Goal: Task Accomplishment & Management: Use online tool/utility

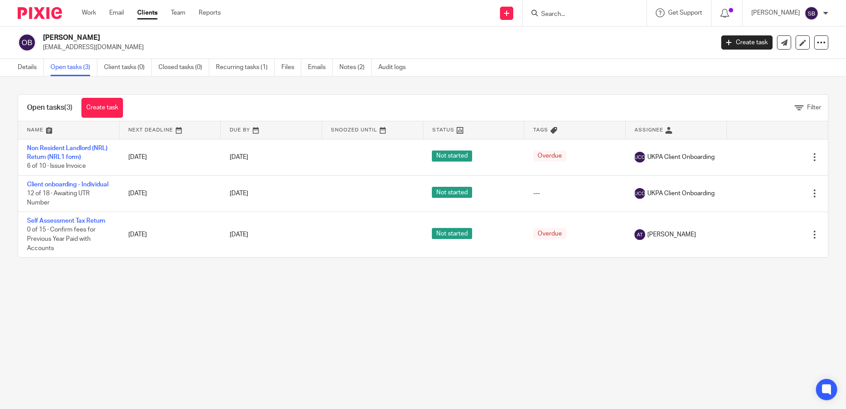
click at [498, 394] on main "Omer Ibrahim Bala balalah.ibrahim70@gmail.com Create task Update from Companies…" at bounding box center [423, 204] width 846 height 409
click at [276, 303] on main "Omer Ibrahim Bala balalah.ibrahim70@gmail.com Create task Update from Companies…" at bounding box center [423, 204] width 846 height 409
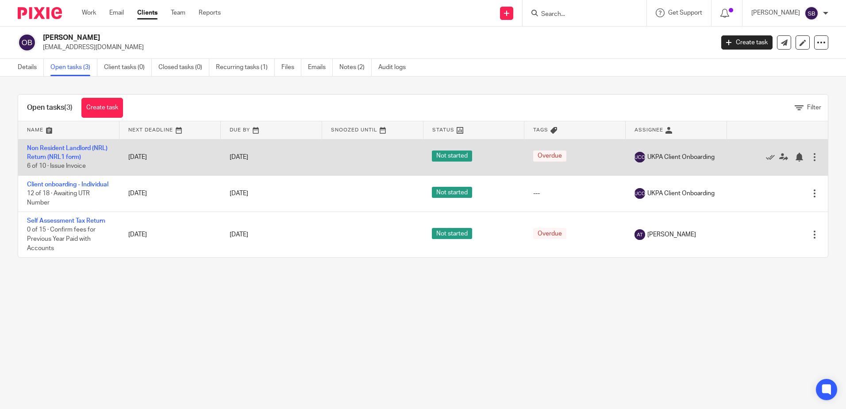
click at [73, 151] on td "Non Resident Landlord (NRL) Return (NRL1 form) 6 of 10 · Issue Invoice" at bounding box center [68, 157] width 101 height 36
click at [74, 150] on link "Non Resident Landlord (NRL) Return (NRL1 form)" at bounding box center [67, 152] width 81 height 15
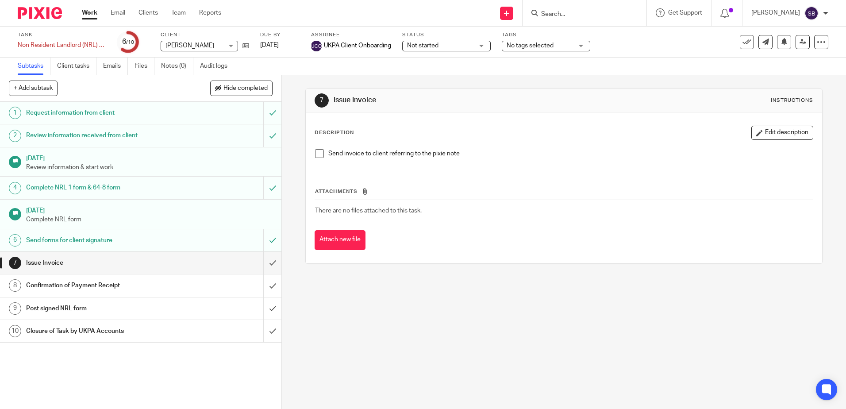
click at [422, 353] on div "7 Issue Invoice Instructions Description Edit description Send invoice to clien…" at bounding box center [564, 242] width 564 height 334
click at [213, 58] on link "Audit logs" at bounding box center [217, 66] width 34 height 17
click at [373, 318] on div "7 Issue Invoice Instructions Description Edit description Send invoice to clien…" at bounding box center [564, 242] width 564 height 334
